Goal: Information Seeking & Learning: Learn about a topic

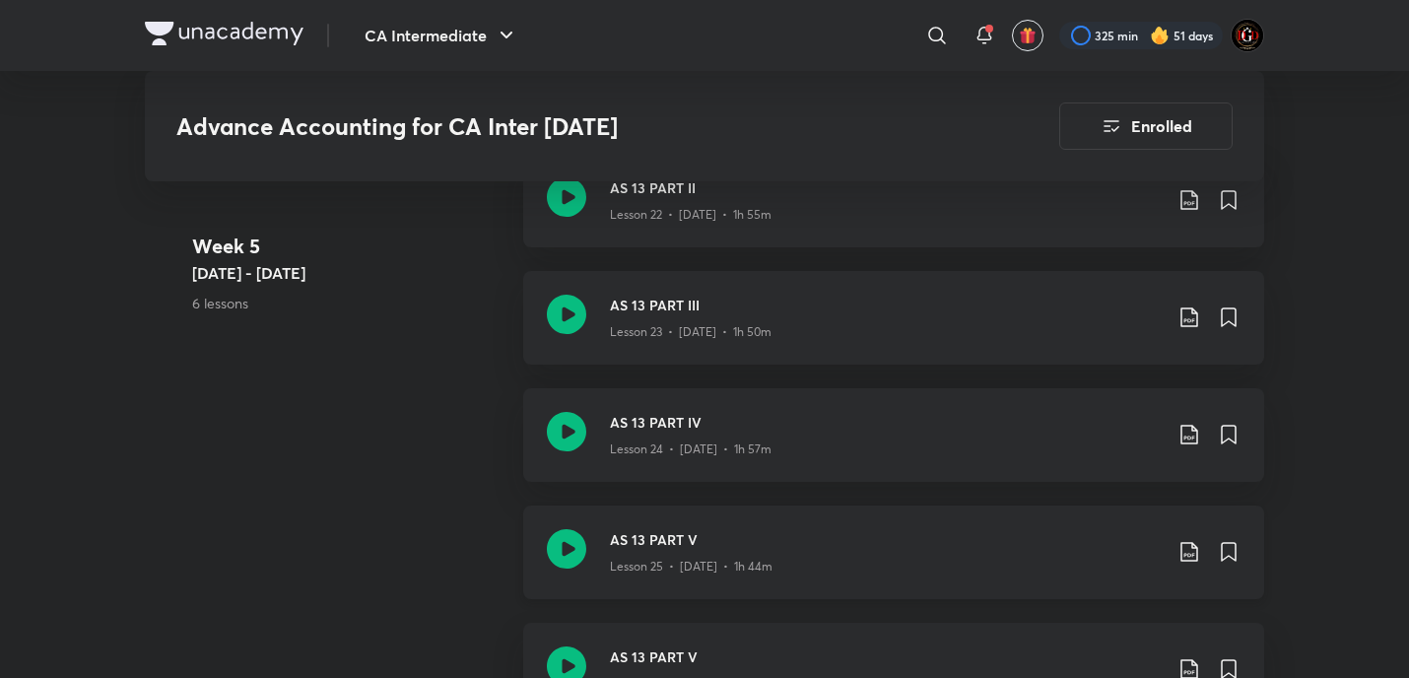
scroll to position [4109, 0]
